Goal: Information Seeking & Learning: Learn about a topic

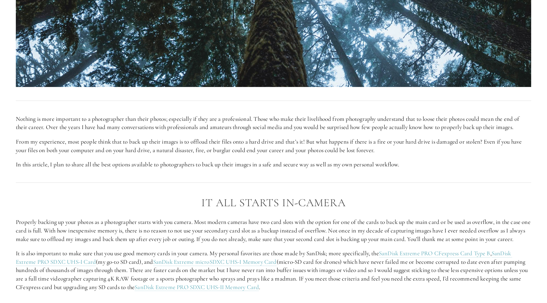
scroll to position [382, 0]
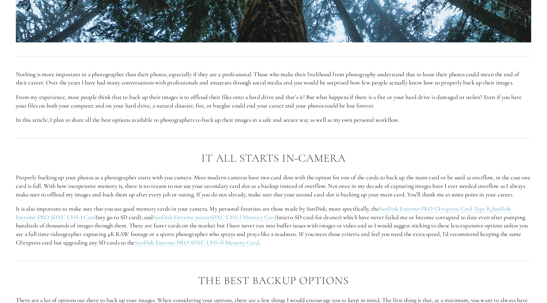
click at [214, 174] on p "Properly backing up your photos as a photographer starts with you camera. Most …" at bounding box center [273, 185] width 515 height 25
click at [279, 181] on p "Properly backing up your photos as a photographer starts with you camera. Most …" at bounding box center [273, 185] width 515 height 25
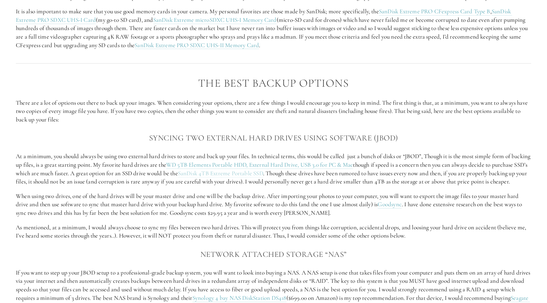
scroll to position [580, 0]
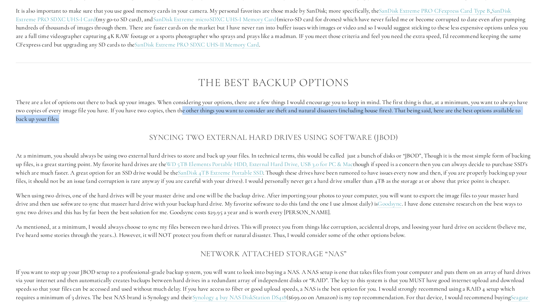
drag, startPoint x: 199, startPoint y: 120, endPoint x: 273, endPoint y: 125, distance: 74.8
click at [273, 123] on p "There are a lot of options out there to back up your images. When considering y…" at bounding box center [273, 110] width 515 height 25
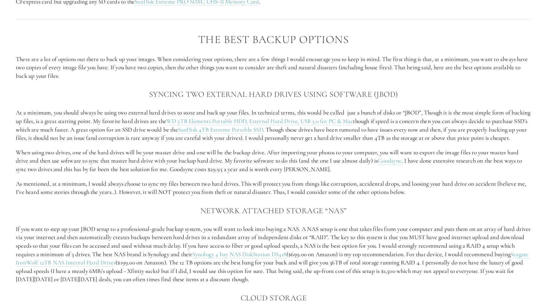
scroll to position [624, 0]
click at [102, 121] on p "At a minimum, you should always be using two external hard drives to store and …" at bounding box center [273, 124] width 515 height 34
click at [121, 134] on p "At a minimum, you should always be using two external hard drives to store and …" at bounding box center [273, 124] width 515 height 34
click at [99, 167] on p "When using two drives, one of the hard drives will be your master drive and one…" at bounding box center [273, 159] width 515 height 25
drag, startPoint x: 332, startPoint y: 173, endPoint x: 349, endPoint y: 173, distance: 17.4
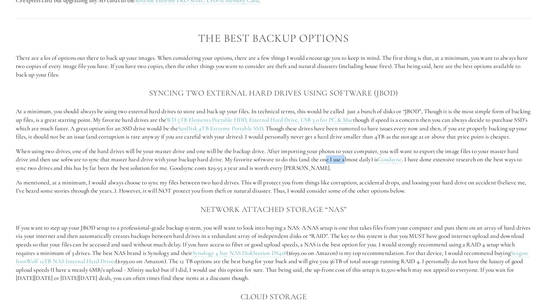
click at [349, 172] on p "When using two drives, one of the hard drives will be your master drive and one…" at bounding box center [273, 159] width 515 height 25
click at [182, 217] on div "The Best Backup Options There are a lot of options out there to back up your im…" at bounding box center [273, 275] width 515 height 486
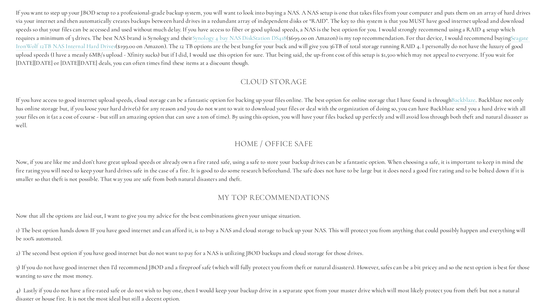
scroll to position [840, 0]
drag, startPoint x: 140, startPoint y: 114, endPoint x: 175, endPoint y: 139, distance: 43.3
click at [175, 129] on p "If you have access to good internet upload speeds, cloud storage can be a fanta…" at bounding box center [273, 112] width 515 height 34
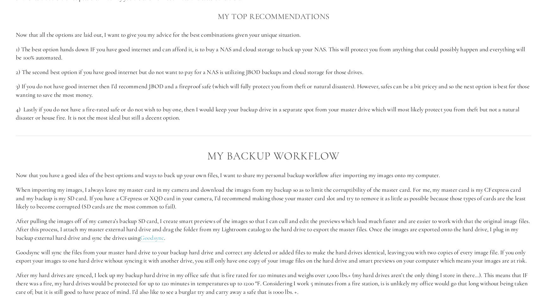
scroll to position [1022, 0]
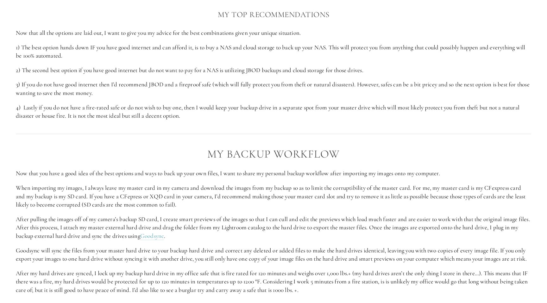
click at [265, 60] on p "1) The best option hands down IF you have good internet and can afford it, is t…" at bounding box center [273, 51] width 515 height 17
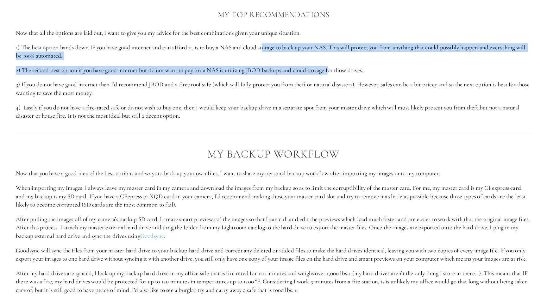
drag, startPoint x: 265, startPoint y: 67, endPoint x: 331, endPoint y: 83, distance: 67.7
click at [331, 75] on p "2) The second best option if you have good internet but do not want to pay for …" at bounding box center [273, 70] width 515 height 9
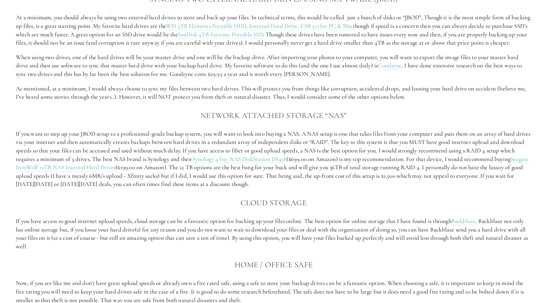
scroll to position [723, 0]
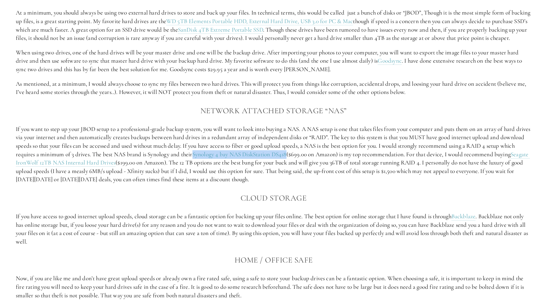
click at [371, 178] on p "If you want to step up your JBOD setup to a professional-grade backup system, y…" at bounding box center [273, 154] width 515 height 59
